Goal: Check status: Check status

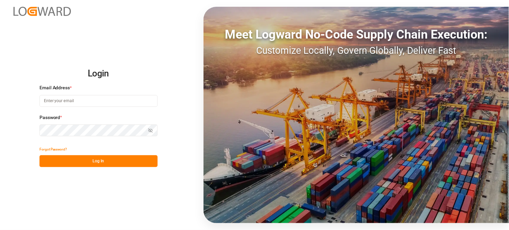
type input "[PERSON_NAME][EMAIL_ADDRESS][PERSON_NAME][DOMAIN_NAME]"
click at [91, 158] on button "Log In" at bounding box center [99, 161] width 118 height 12
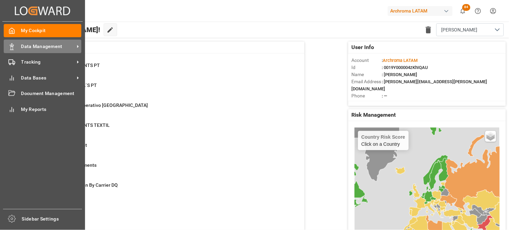
click at [34, 52] on div "Data Management Data Management" at bounding box center [43, 46] width 78 height 13
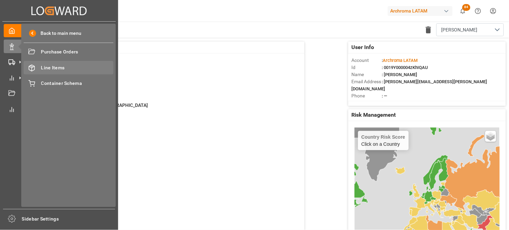
click at [38, 66] on div "Line Items Line Items" at bounding box center [69, 67] width 90 height 13
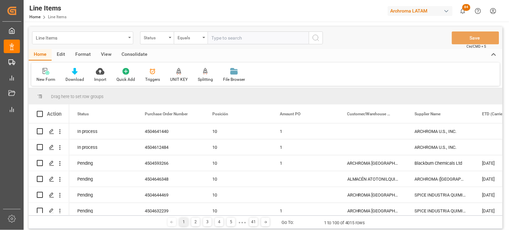
click at [123, 39] on div "Line Items" at bounding box center [81, 37] width 90 height 8
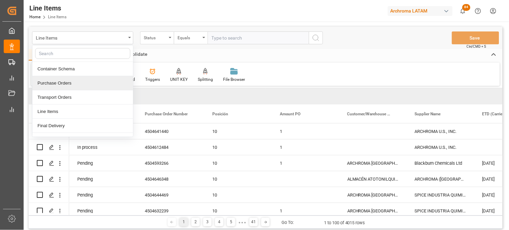
click at [69, 82] on div "Purchase Orders" at bounding box center [82, 83] width 101 height 14
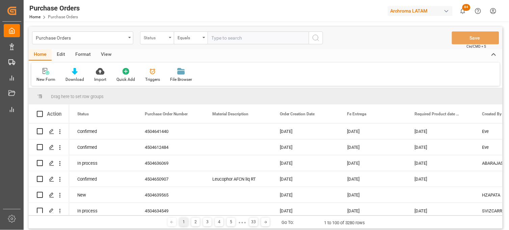
click at [154, 38] on div "Status" at bounding box center [155, 37] width 23 height 8
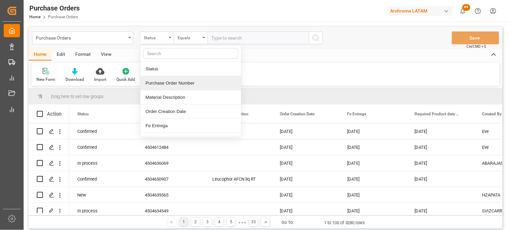
drag, startPoint x: 156, startPoint y: 80, endPoint x: 194, endPoint y: 46, distance: 50.7
click at [157, 80] on div "Purchase Order Number" at bounding box center [190, 83] width 101 height 14
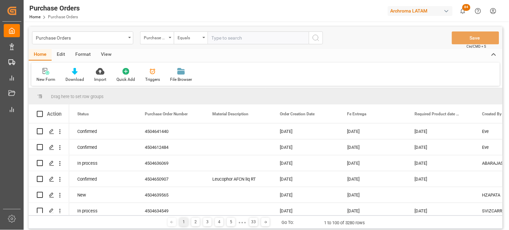
click at [218, 33] on input "text" at bounding box center [258, 37] width 101 height 13
paste input "4504632277"
type input "4504632277"
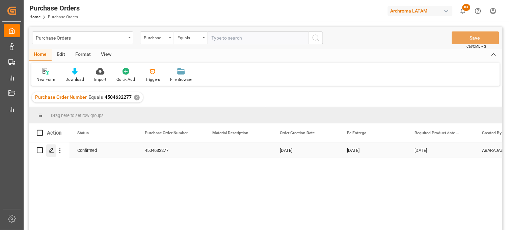
click at [52, 150] on polygon "Press SPACE to select this row." at bounding box center [51, 149] width 3 height 3
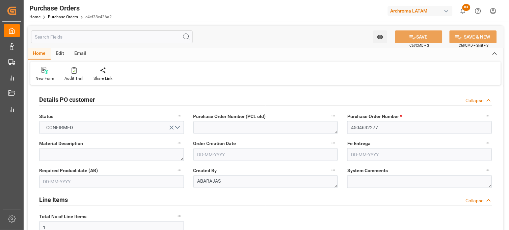
type input "[DATE]"
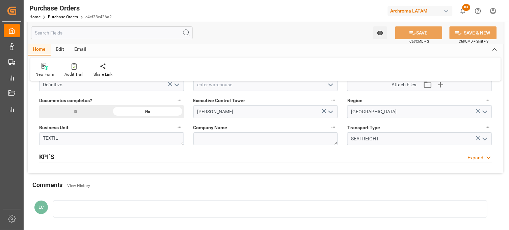
scroll to position [488, 0]
